Goal: Check status

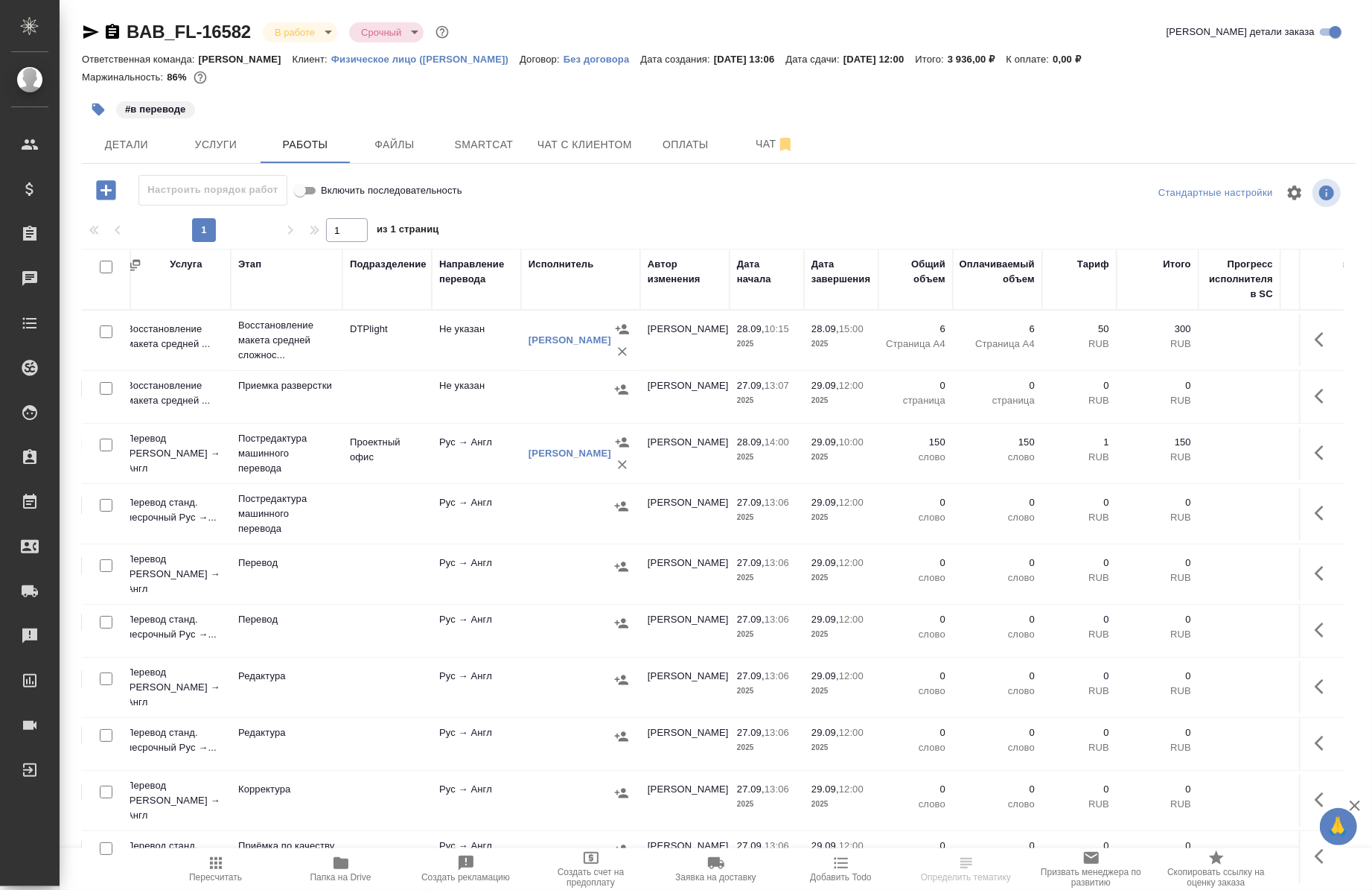
scroll to position [0, 180]
